Goal: Task Accomplishment & Management: Complete application form

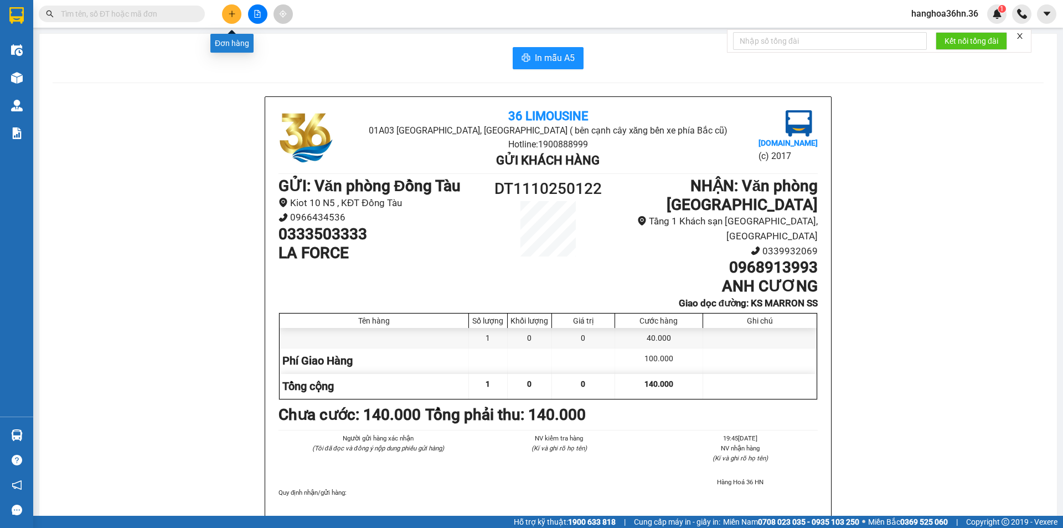
click at [232, 16] on icon "plus" at bounding box center [231, 14] width 1 height 6
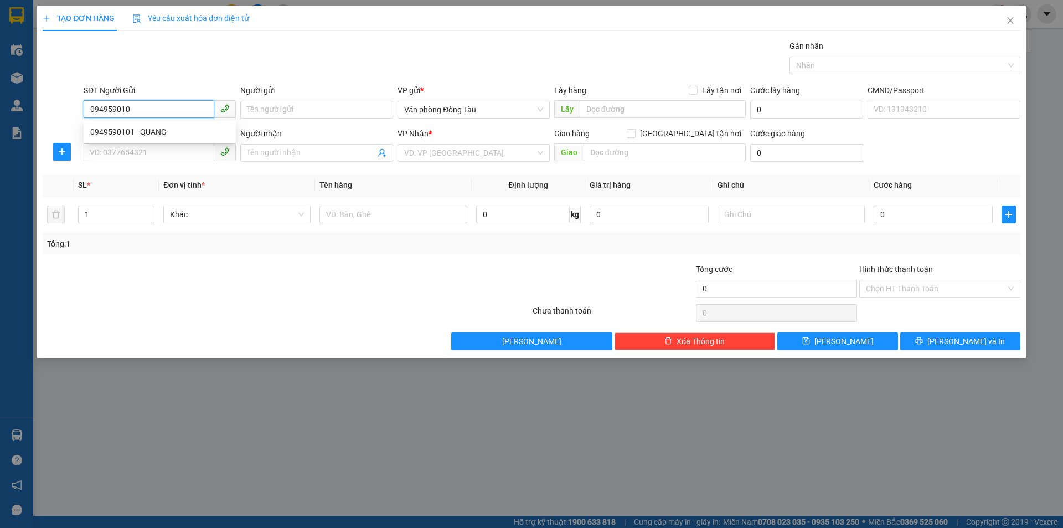
type input "0949590101"
click at [137, 130] on div "0949590101 - QUANG" at bounding box center [159, 132] width 139 height 12
type input "QUANG"
type input "0949590101"
click at [151, 148] on input "SĐT Người Nhận" at bounding box center [149, 152] width 131 height 18
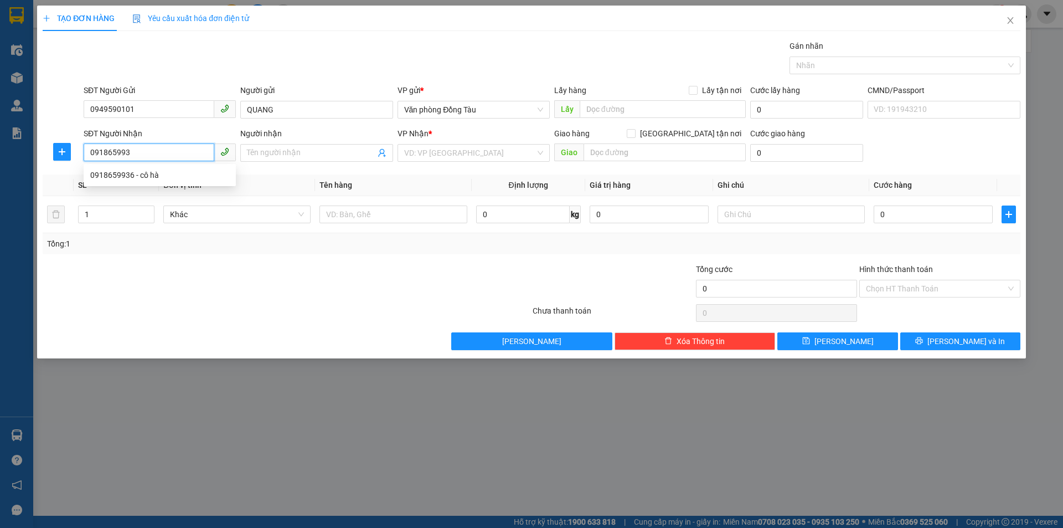
type input "0918659936"
click at [154, 169] on div "0918659936 - cô hà" at bounding box center [159, 175] width 139 height 12
type input "cô hà"
type input "0918659936"
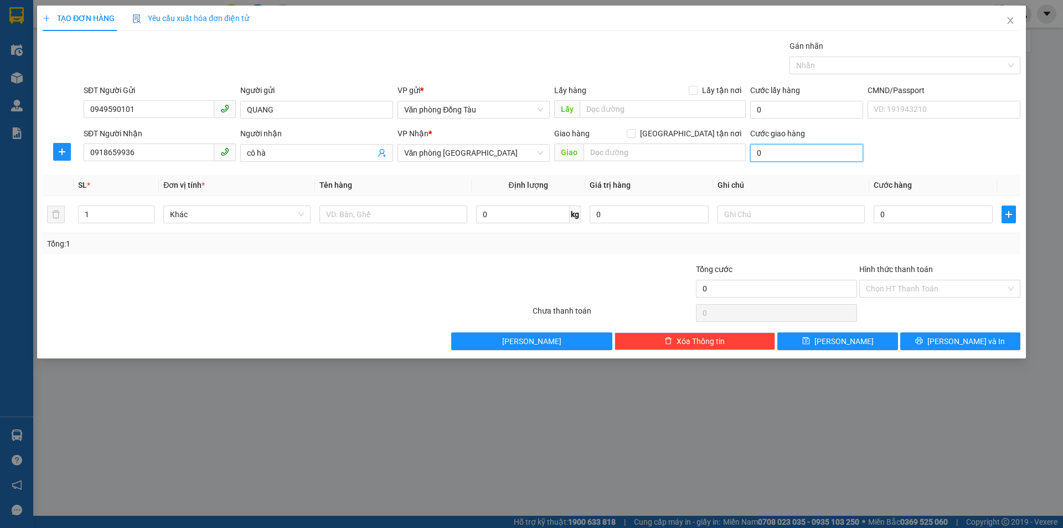
click at [773, 154] on input "0" at bounding box center [806, 153] width 113 height 18
click at [902, 209] on input "0" at bounding box center [932, 214] width 119 height 18
type input "3"
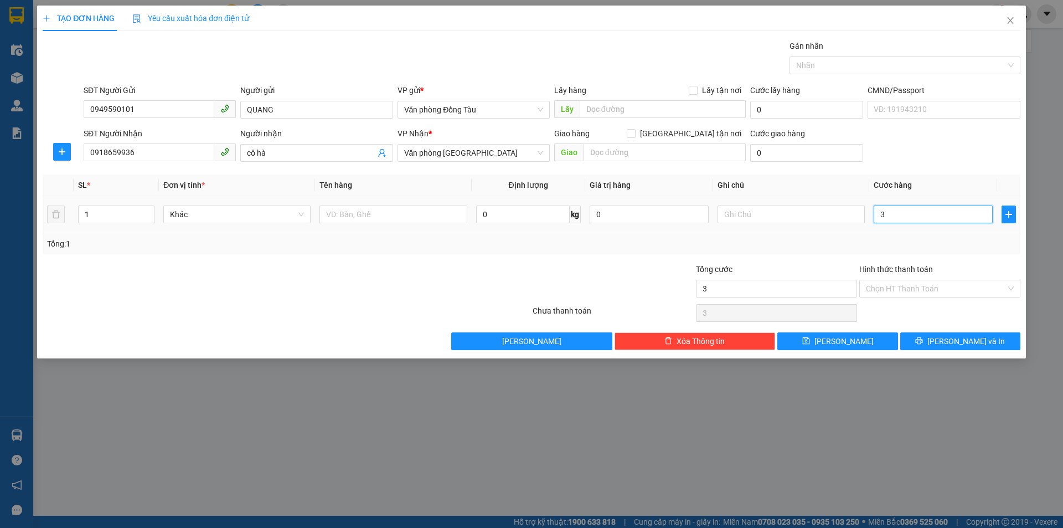
type input "30"
type input "300"
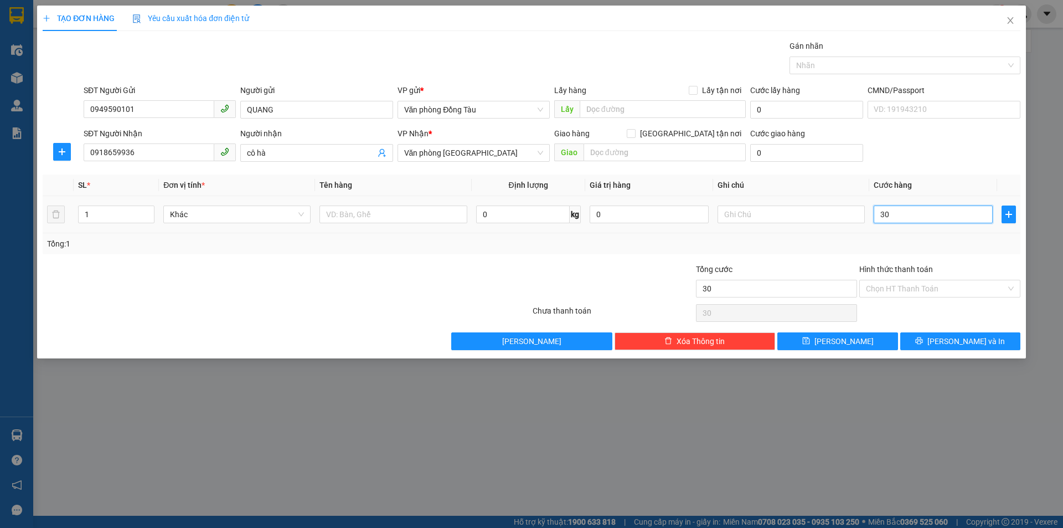
type input "300"
type input "3.000"
type input "30.000"
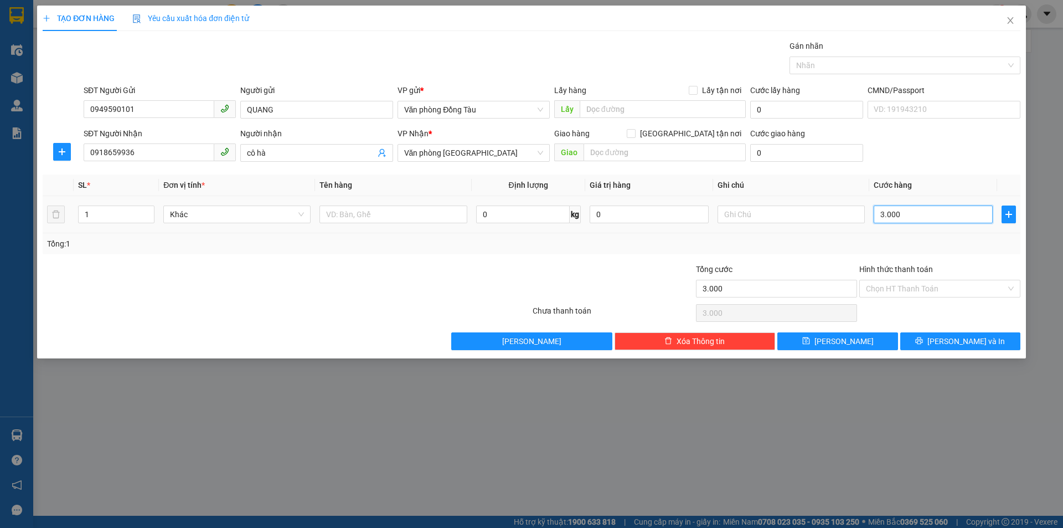
type input "30.000"
click at [923, 341] on icon "printer" at bounding box center [919, 341] width 8 height 8
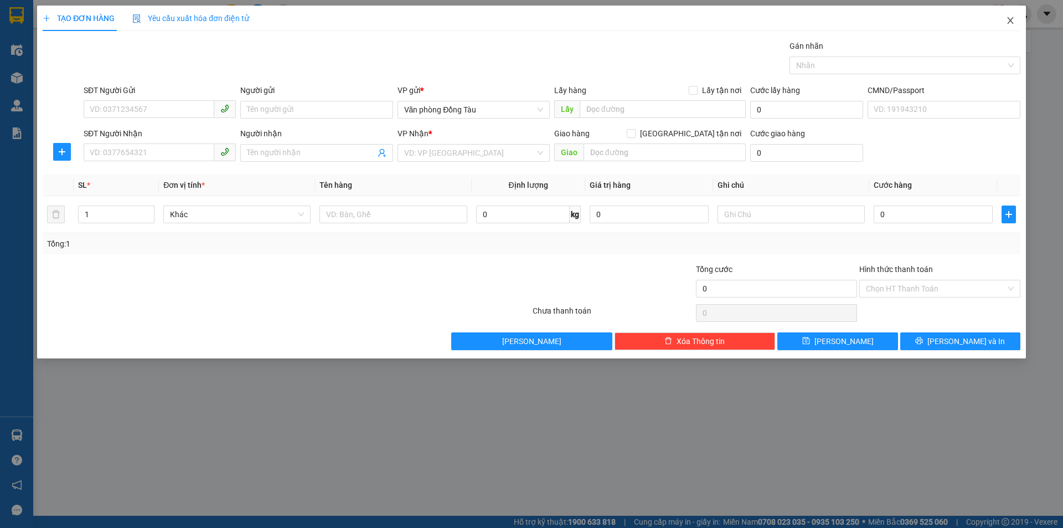
click at [1014, 21] on icon "close" at bounding box center [1010, 20] width 9 height 9
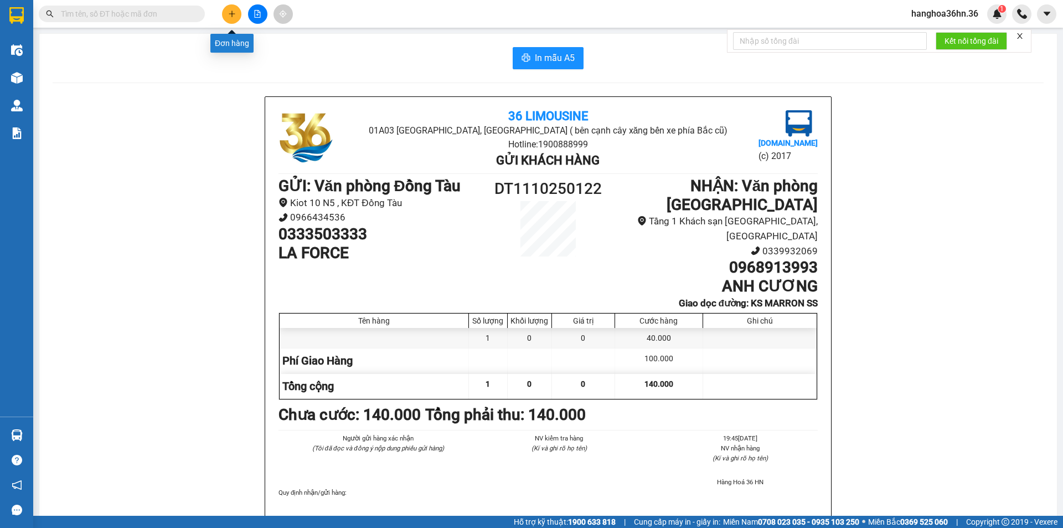
click at [229, 17] on icon "plus" at bounding box center [232, 14] width 8 height 8
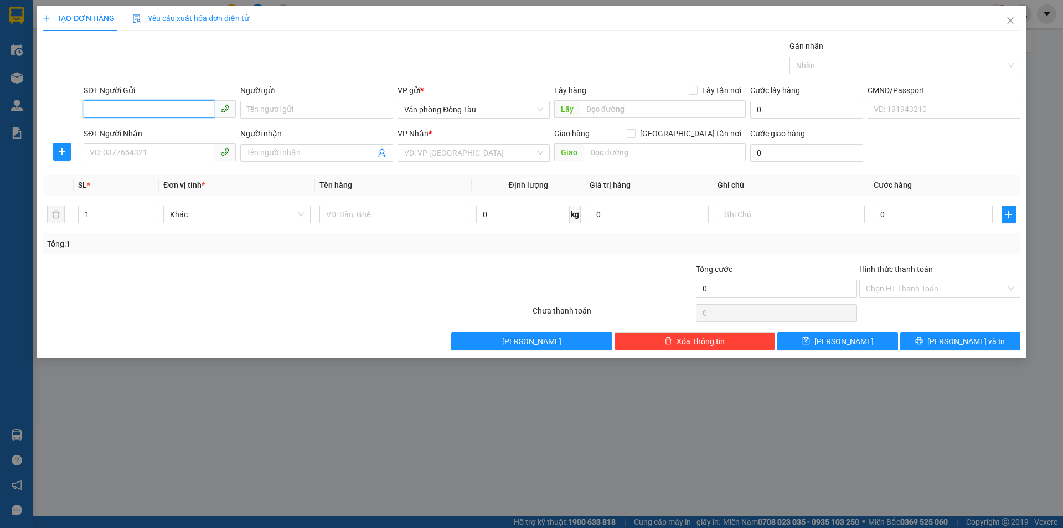
click at [105, 111] on input "SĐT Người Gửi" at bounding box center [149, 109] width 131 height 18
click at [156, 130] on div "0949590101 - QUANG" at bounding box center [159, 132] width 139 height 12
type input "0949590101"
type input "QUANG"
type input "0949590101"
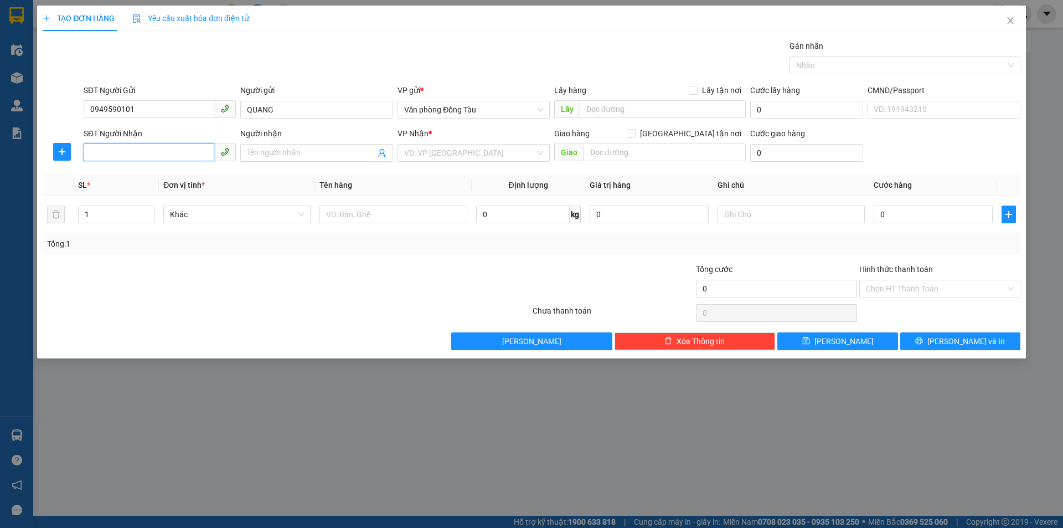
click at [121, 150] on input "SĐT Người Nhận" at bounding box center [149, 152] width 131 height 18
click at [164, 182] on div "0918659936 - cô hà" at bounding box center [160, 175] width 152 height 18
type input "0918659936"
type input "cô hà"
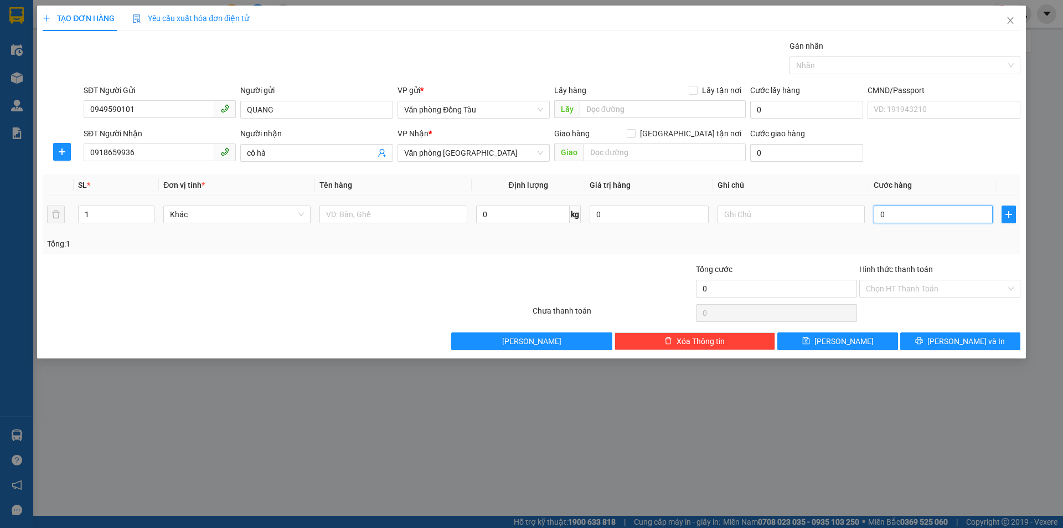
click at [894, 215] on input "0" at bounding box center [932, 214] width 119 height 18
type input "3"
type input "30"
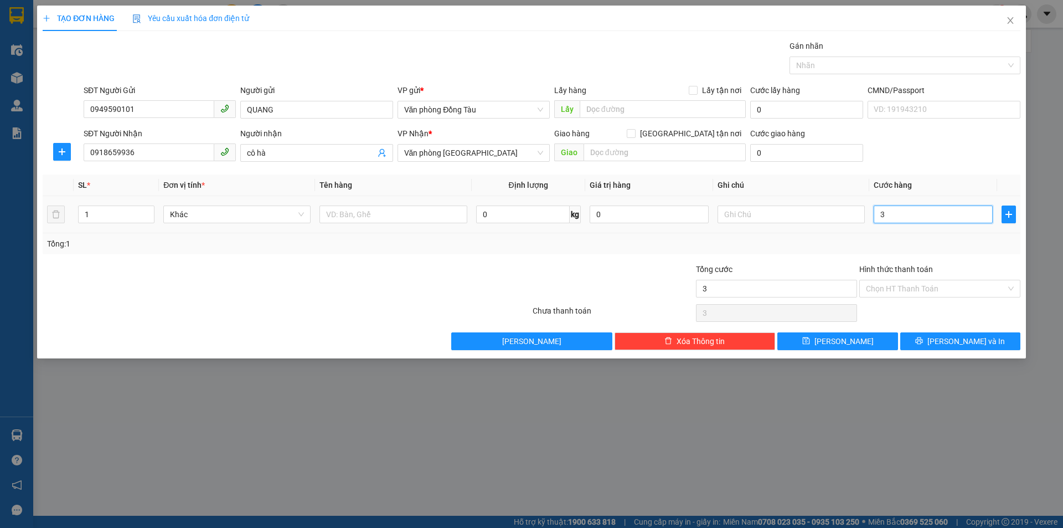
type input "30"
type input "300"
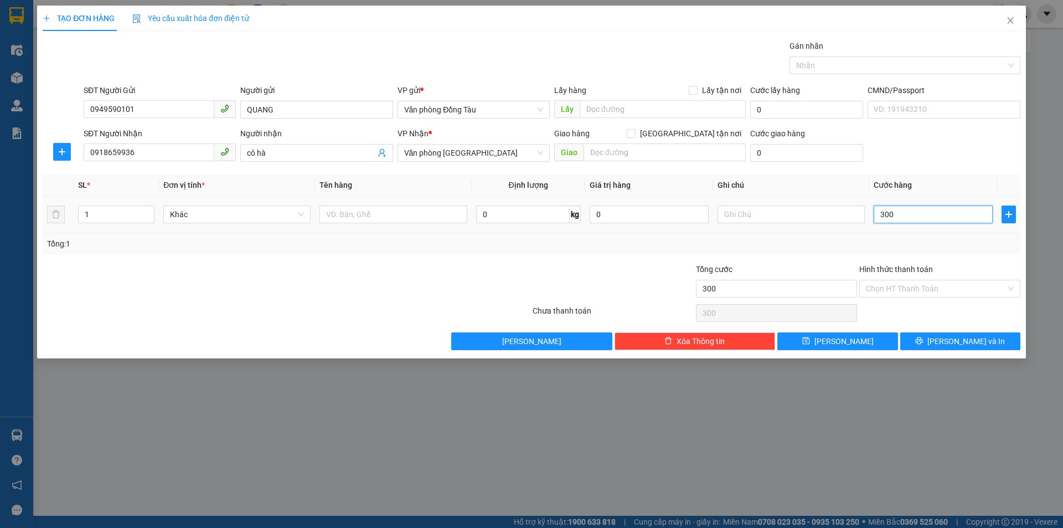
type input "3.000"
type input "30.000"
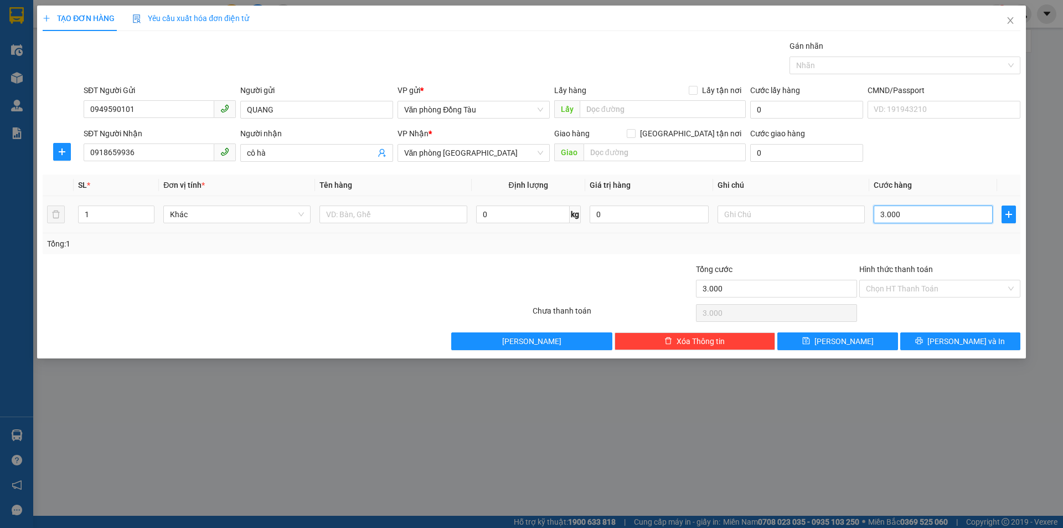
type input "30.000"
click at [891, 285] on input "Hình thức thanh toán" at bounding box center [936, 288] width 140 height 17
click at [917, 258] on div "Transit Pickup Surcharge Ids Transit Deliver Surcharge Ids Transit Deliver Surc…" at bounding box center [532, 195] width 978 height 310
click at [959, 342] on span "[PERSON_NAME] và In" at bounding box center [965, 341] width 77 height 12
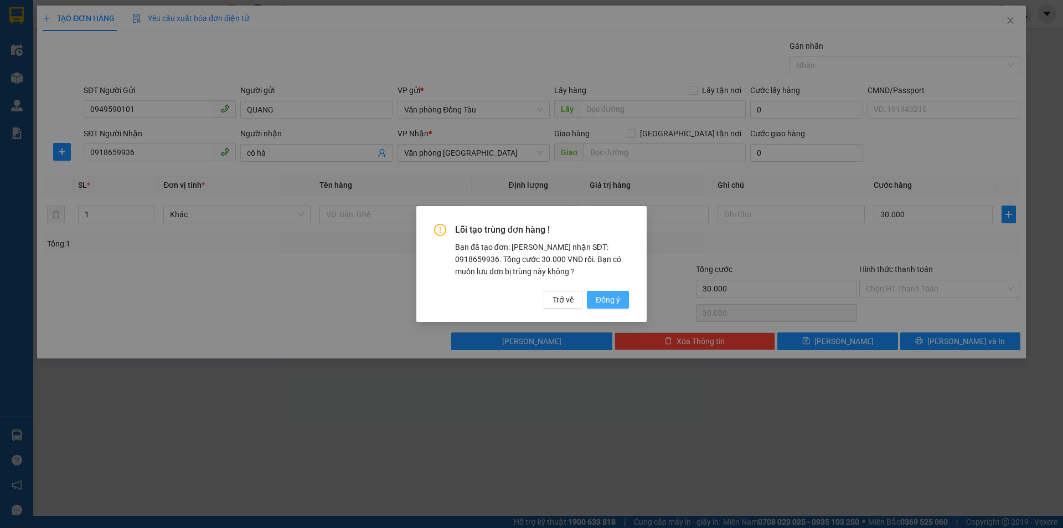
click at [611, 300] on span "Đồng ý" at bounding box center [608, 299] width 24 height 12
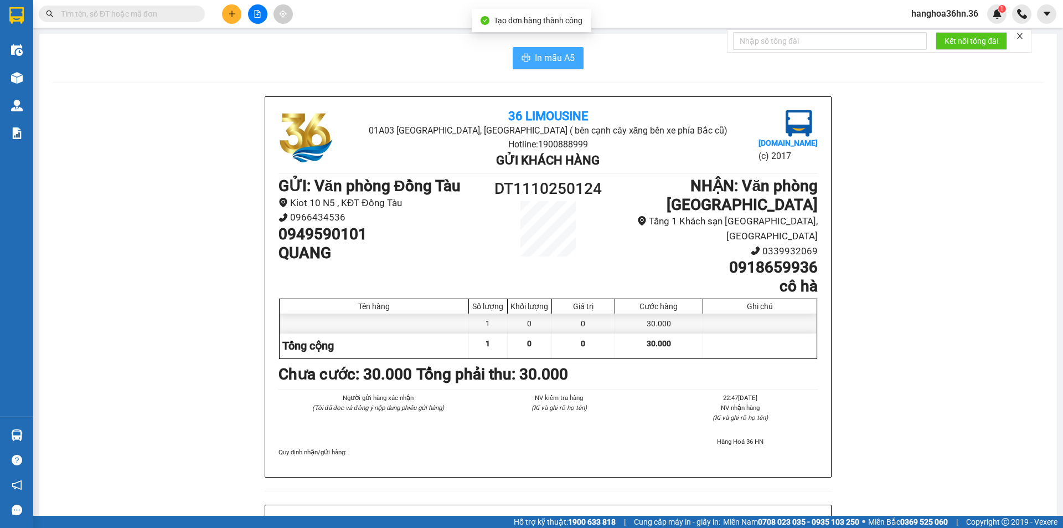
click at [572, 59] on button "In mẫu A5" at bounding box center [548, 58] width 71 height 22
drag, startPoint x: 793, startPoint y: 188, endPoint x: 560, endPoint y: 55, distance: 268.7
click at [559, 55] on span "In mẫu A5" at bounding box center [555, 58] width 40 height 14
